Goal: Task Accomplishment & Management: Manage account settings

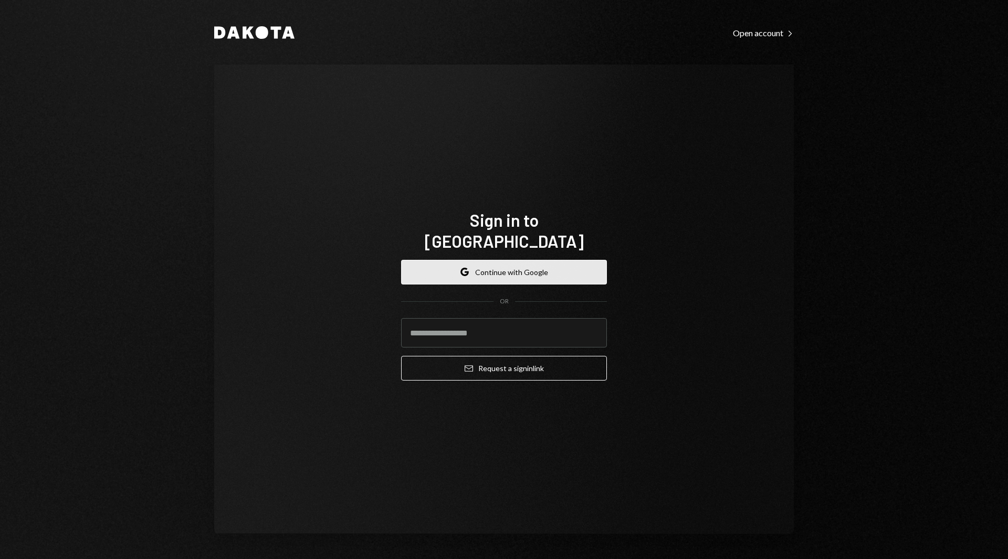
click at [492, 261] on button "Google Continue with Google" at bounding box center [504, 272] width 206 height 25
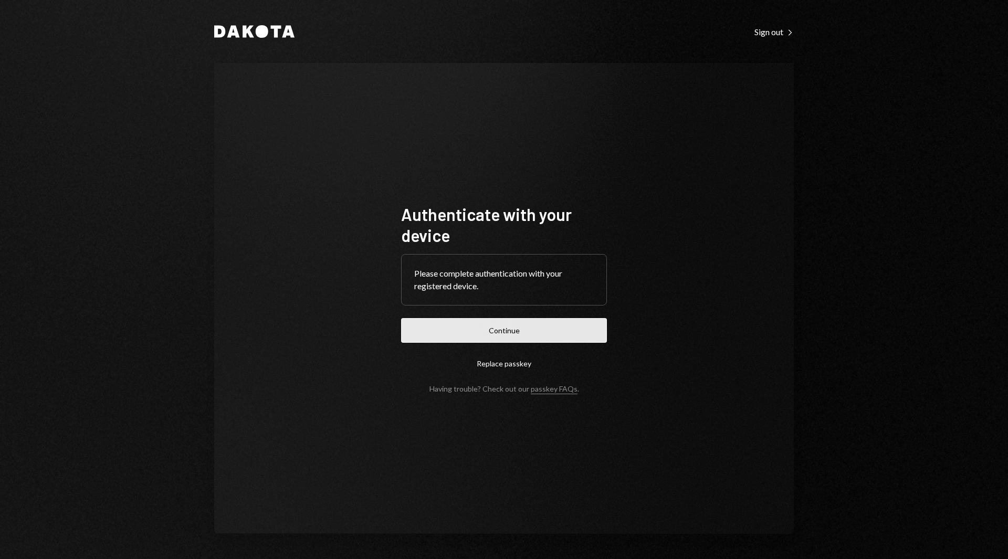
click at [496, 339] on button "Continue" at bounding box center [504, 330] width 206 height 25
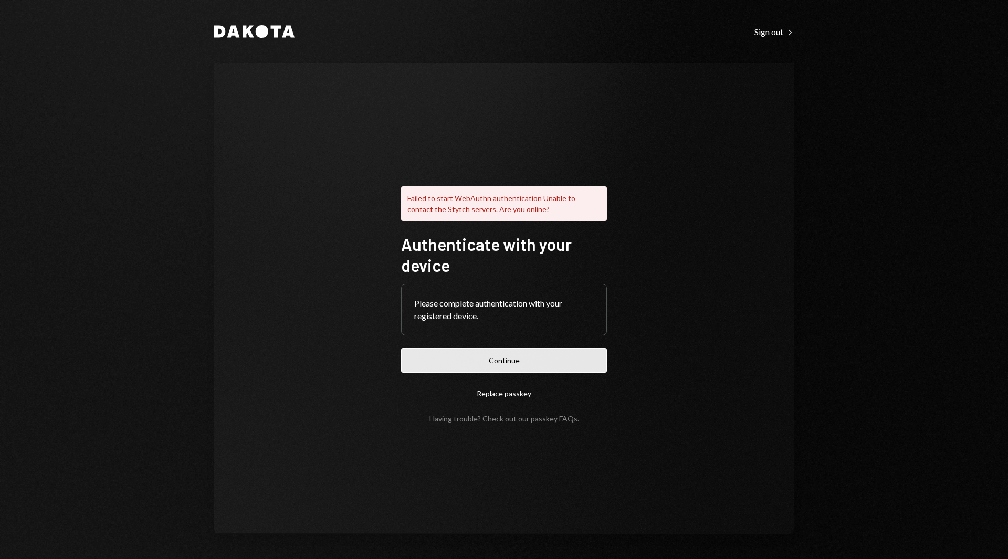
click at [483, 351] on button "Continue" at bounding box center [504, 360] width 206 height 25
